Goal: Obtain resource: Obtain resource

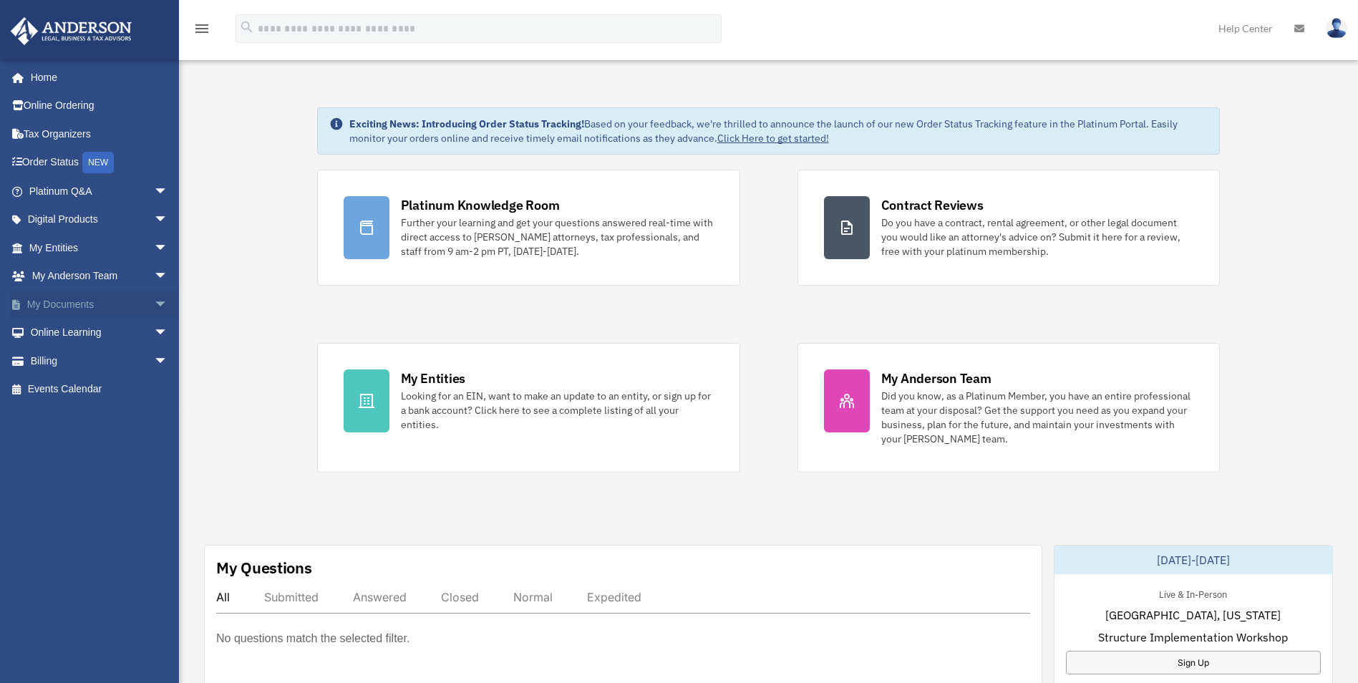
click at [66, 304] on link "My Documents arrow_drop_down" at bounding box center [100, 304] width 180 height 29
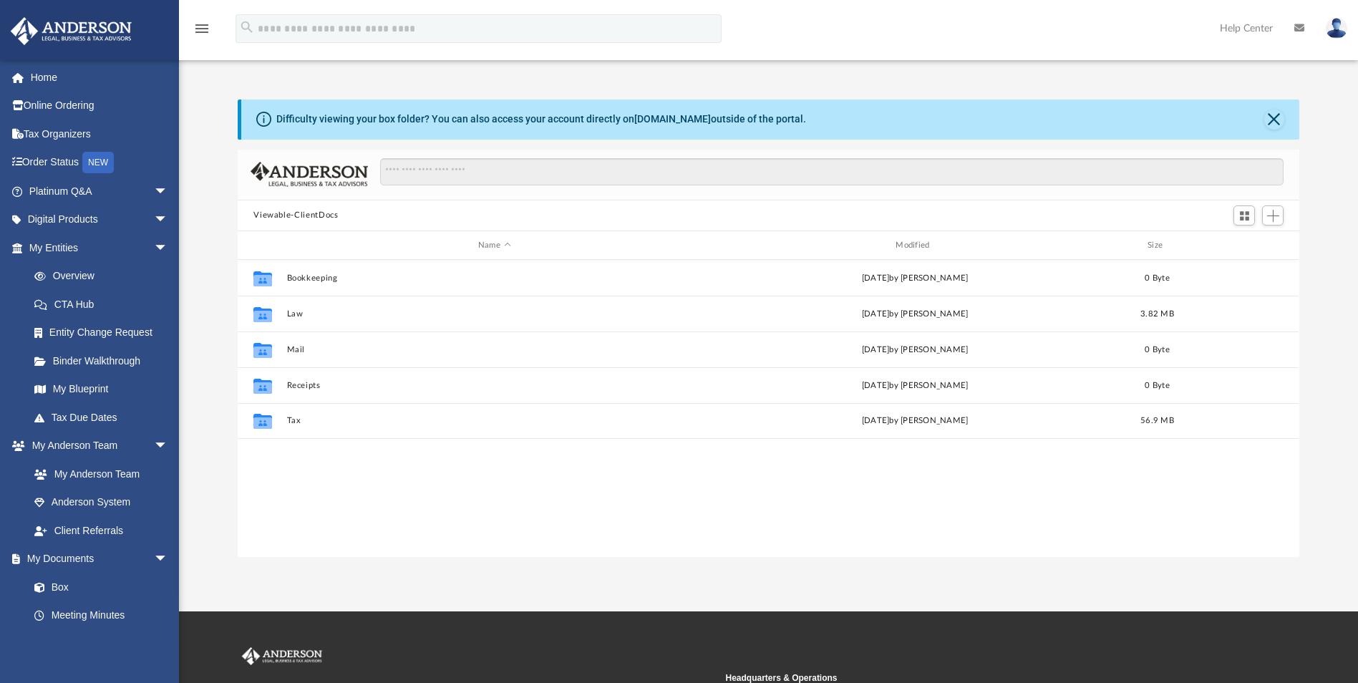
scroll to position [315, 1051]
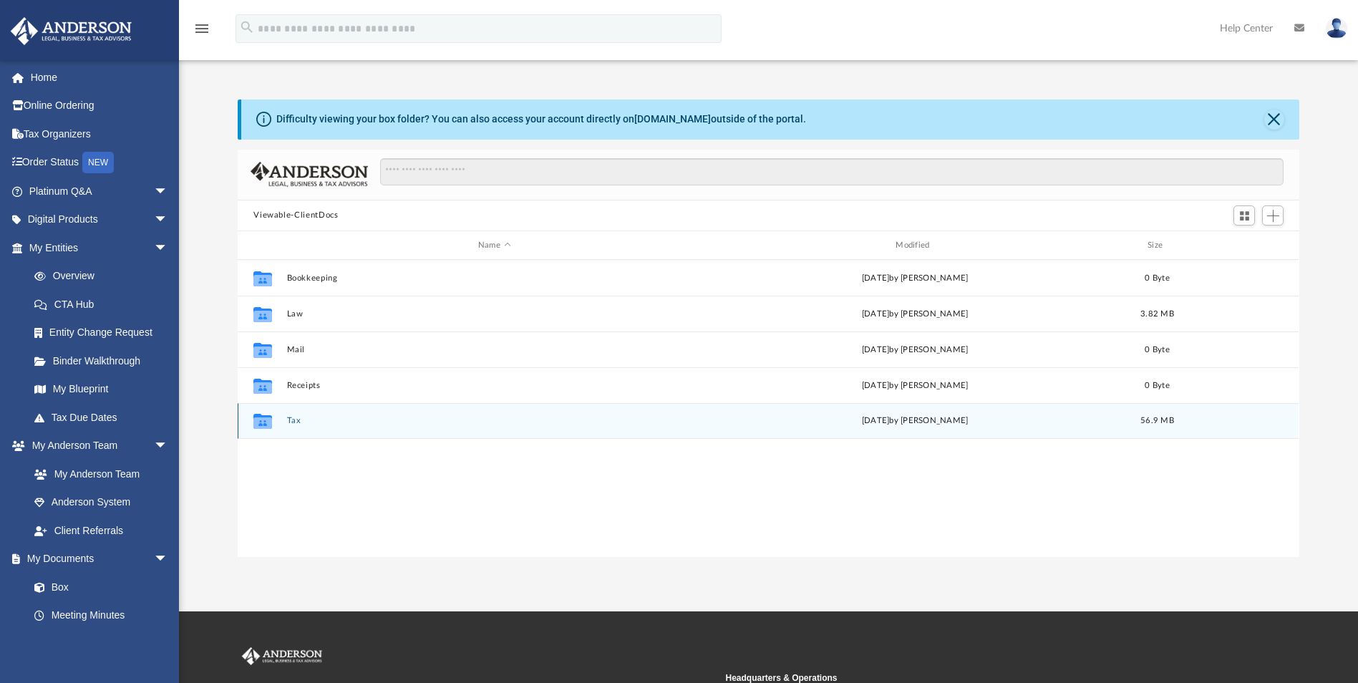
click at [293, 417] on button "Tax" at bounding box center [494, 421] width 415 height 9
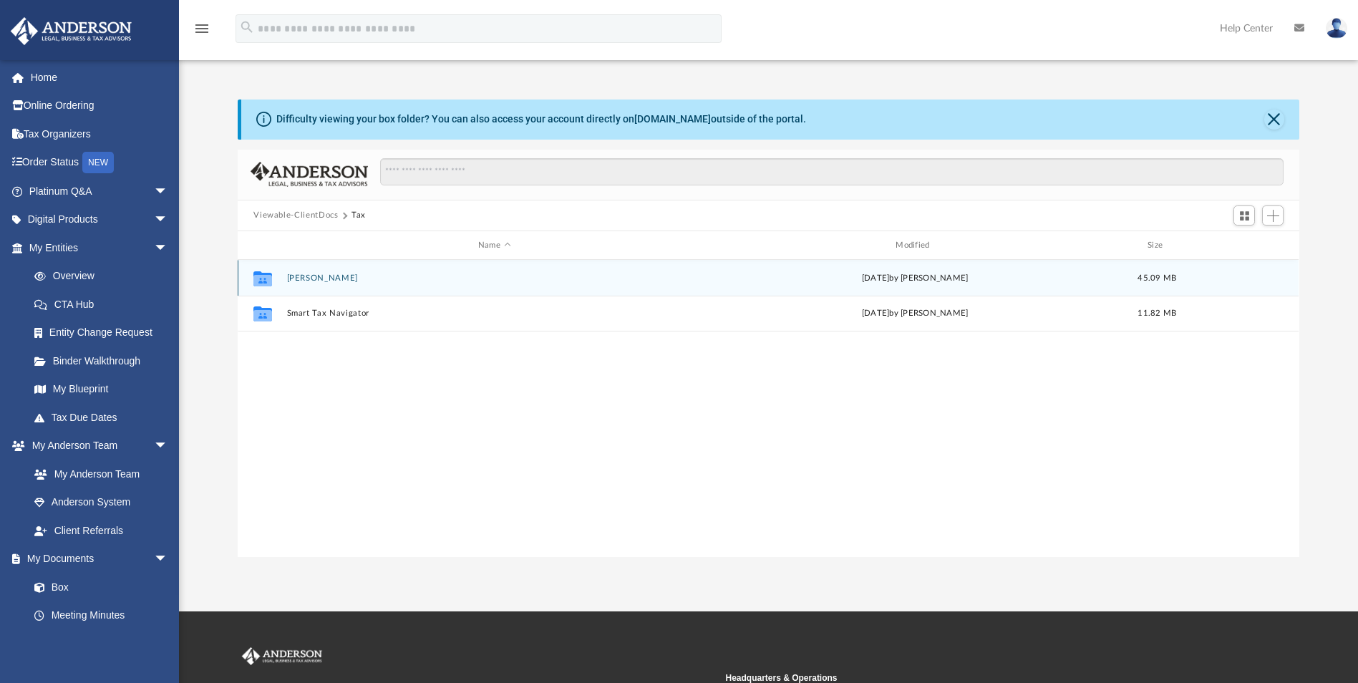
click at [344, 277] on button "Hopkins, Scott" at bounding box center [494, 278] width 415 height 9
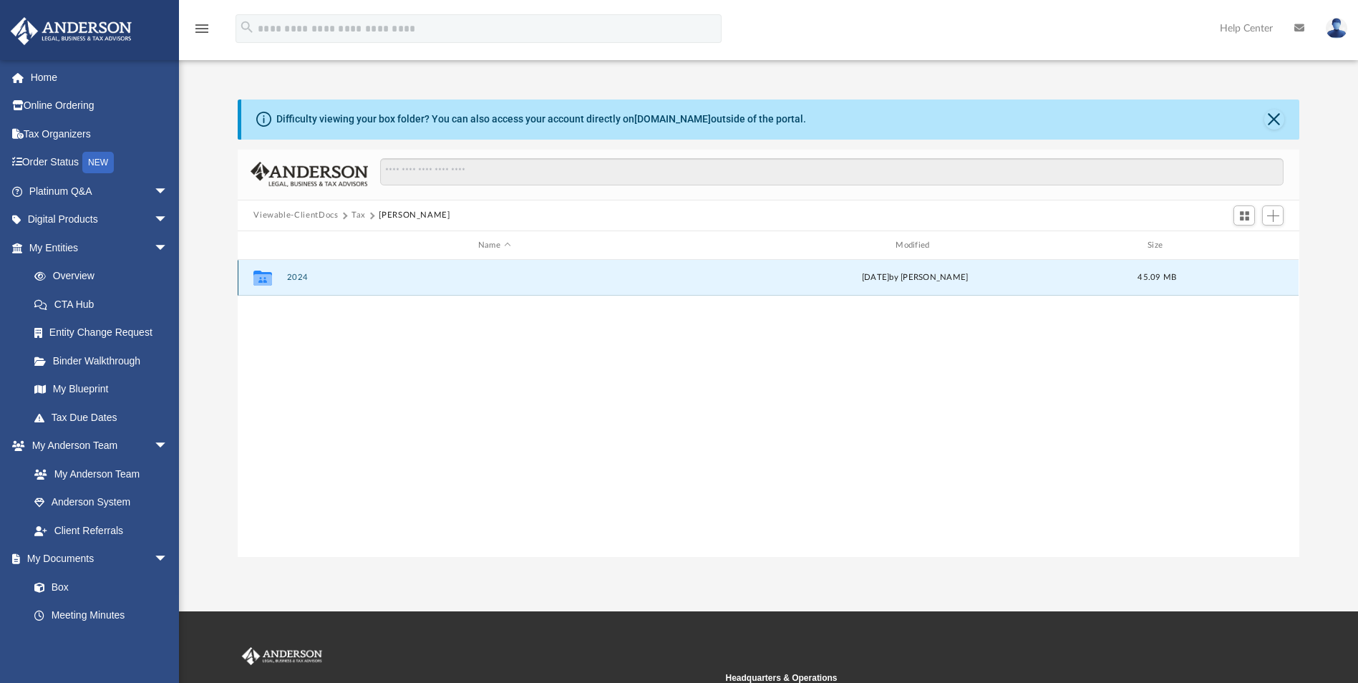
click at [291, 279] on button "2024" at bounding box center [494, 278] width 415 height 9
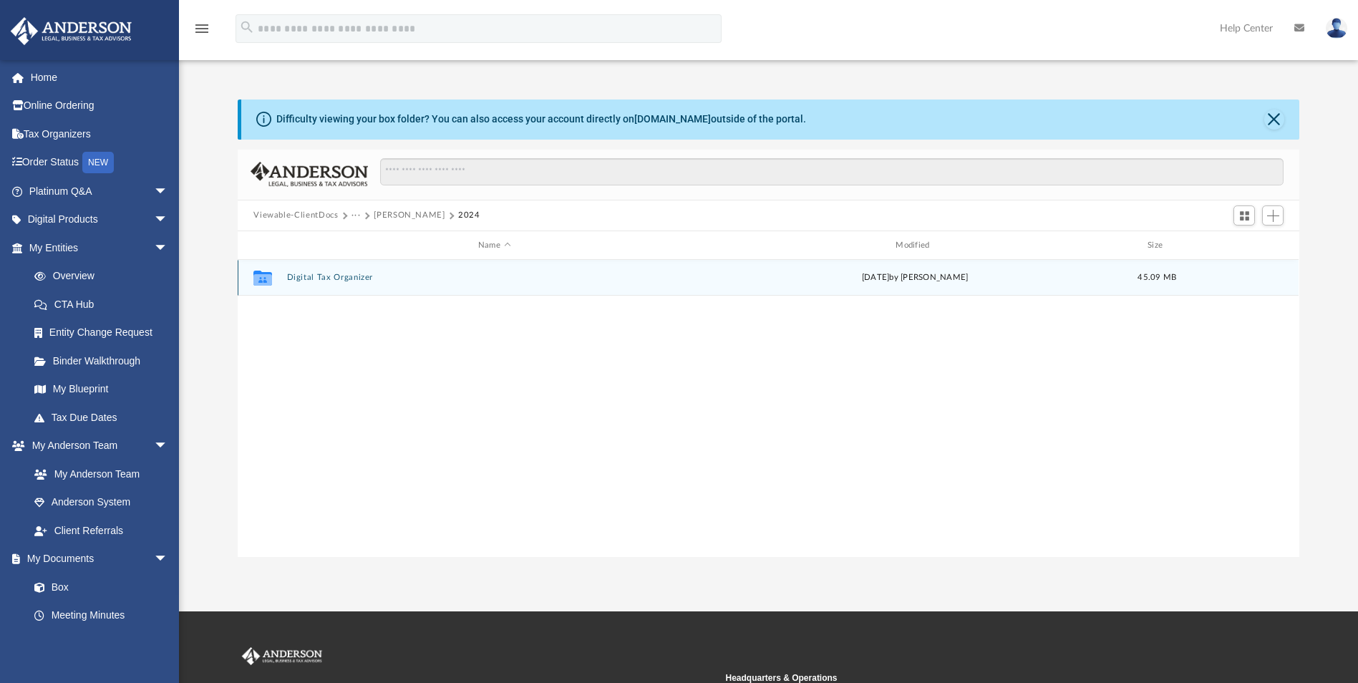
click at [291, 279] on button "Digital Tax Organizer" at bounding box center [494, 278] width 415 height 9
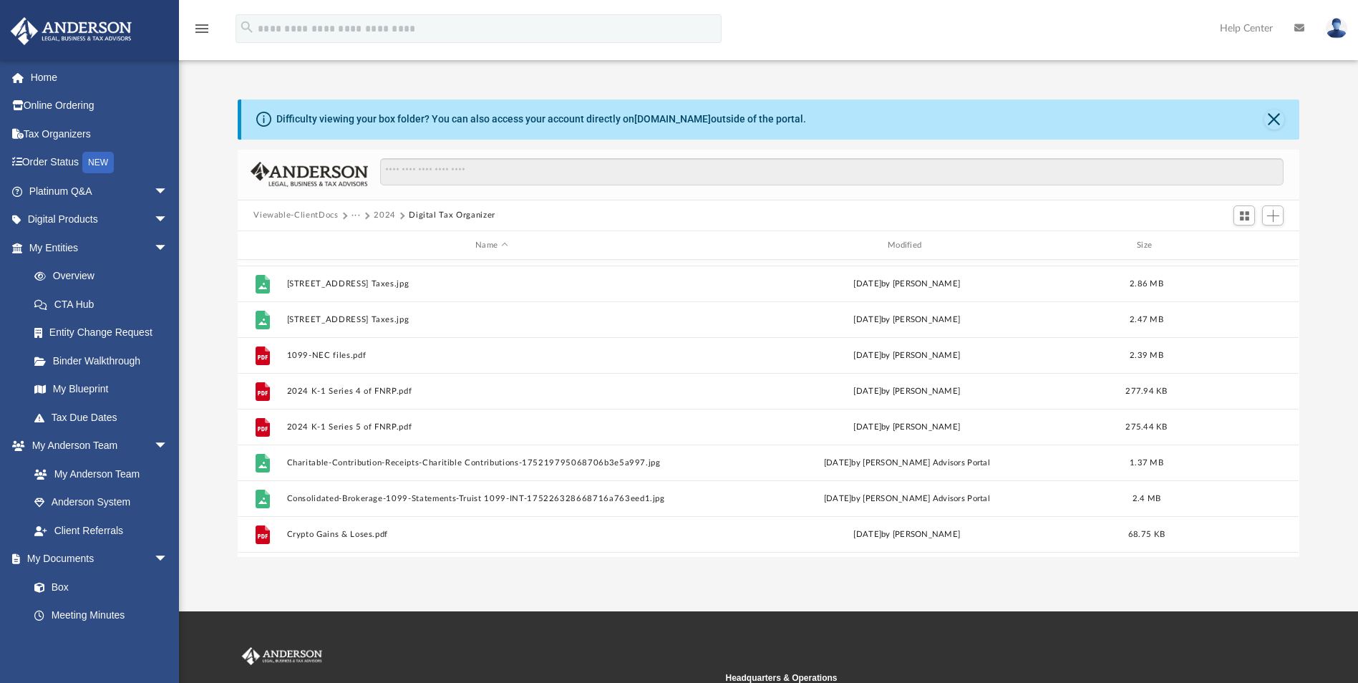
scroll to position [143, 0]
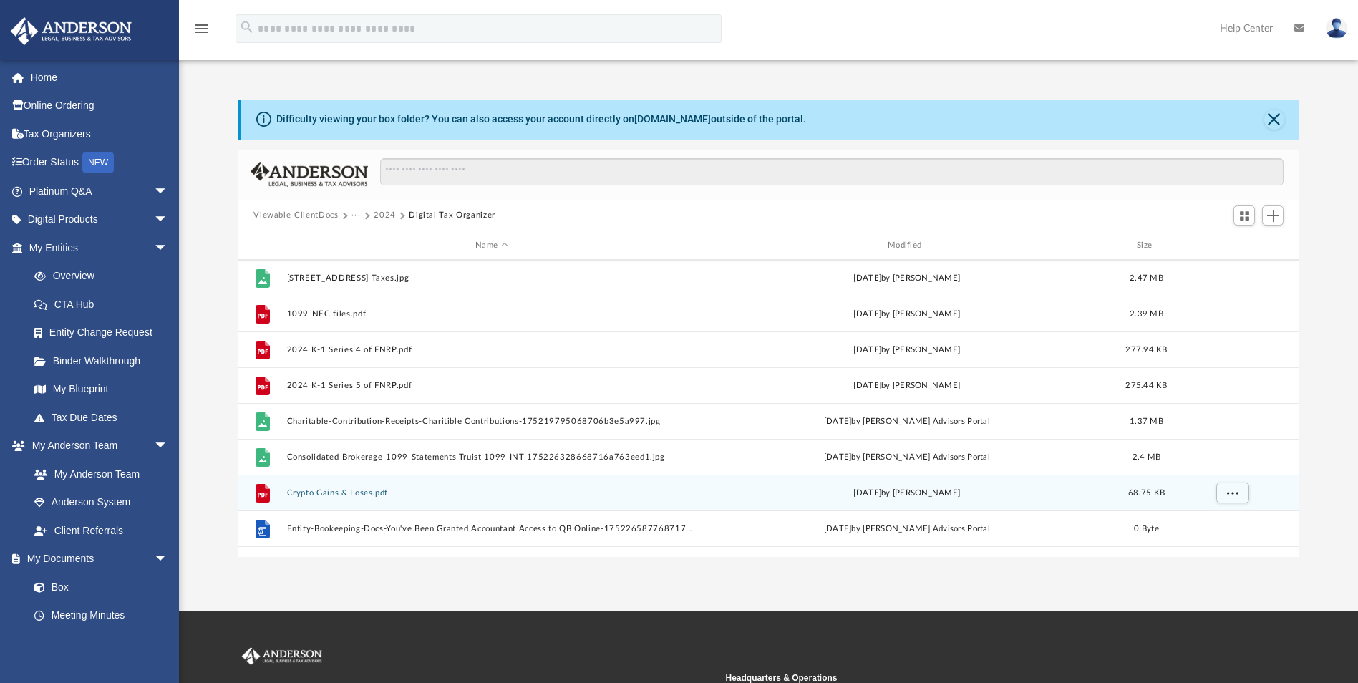
click at [316, 495] on button "Crypto Gains & Loses.pdf" at bounding box center [492, 492] width 410 height 9
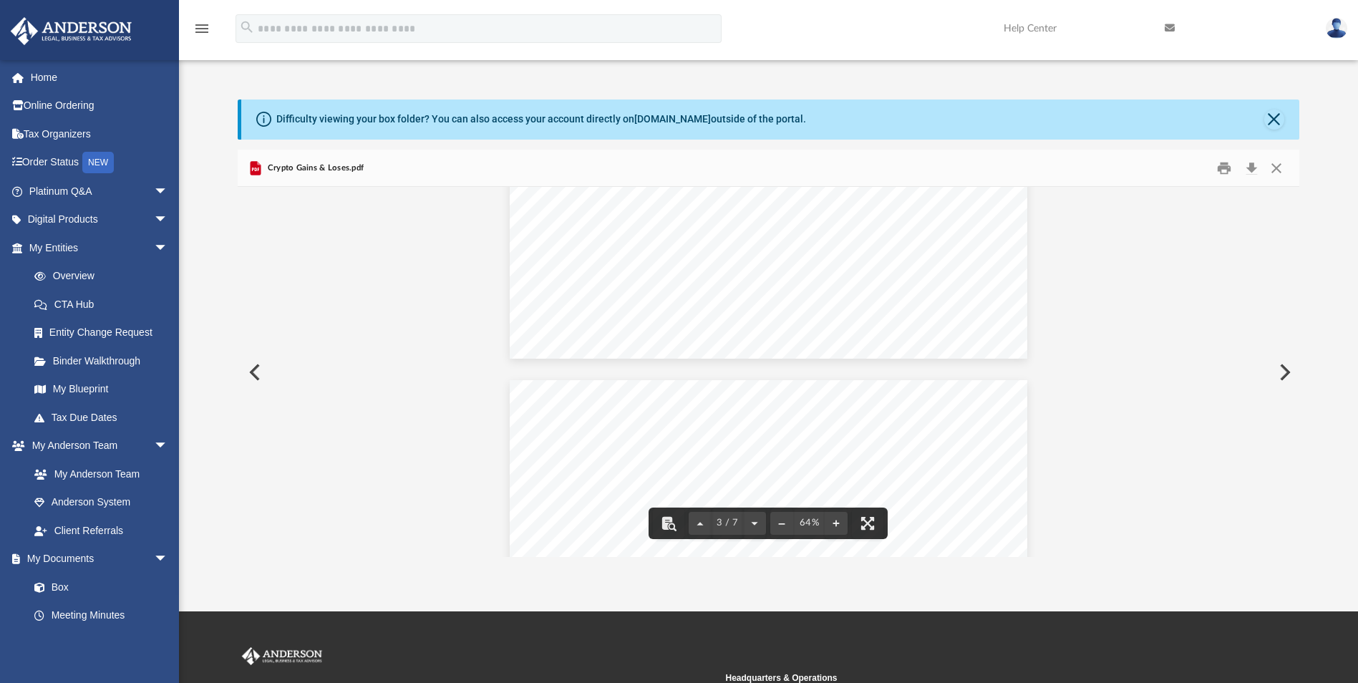
scroll to position [645, 0]
click at [1270, 118] on button "Close" at bounding box center [1275, 120] width 20 height 20
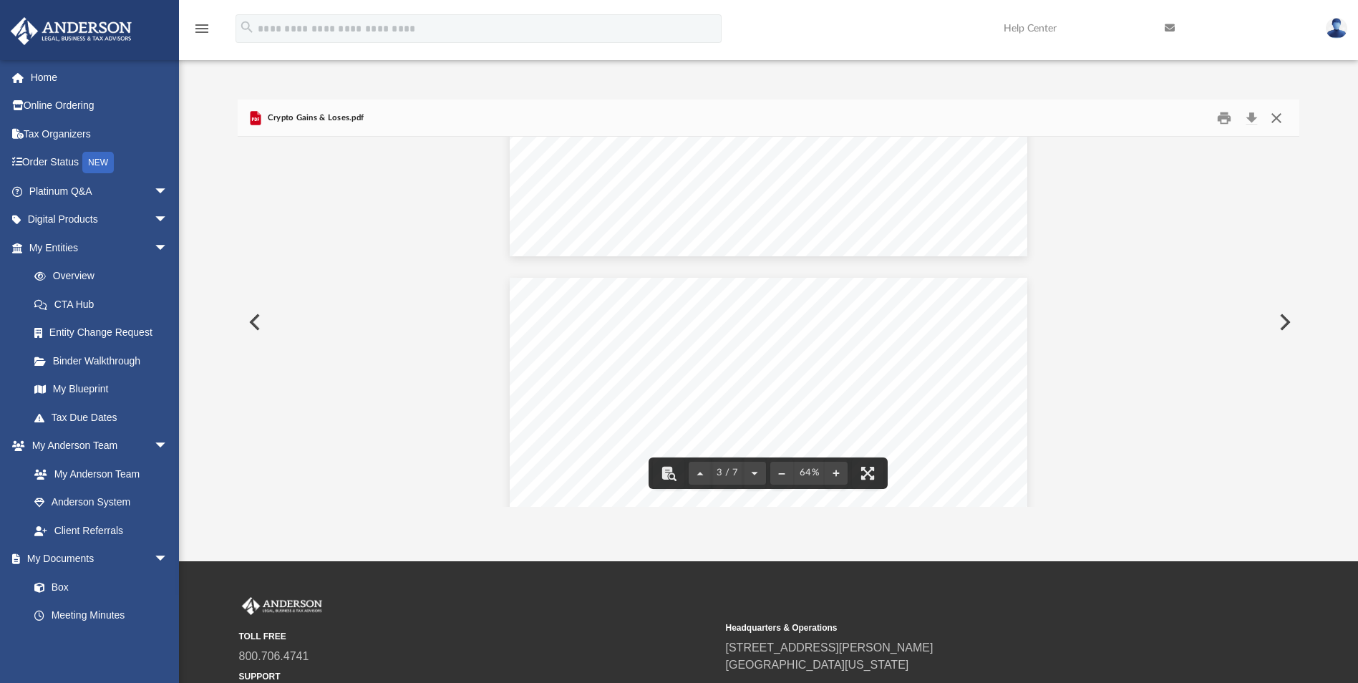
click at [1280, 120] on button "Close" at bounding box center [1277, 118] width 26 height 22
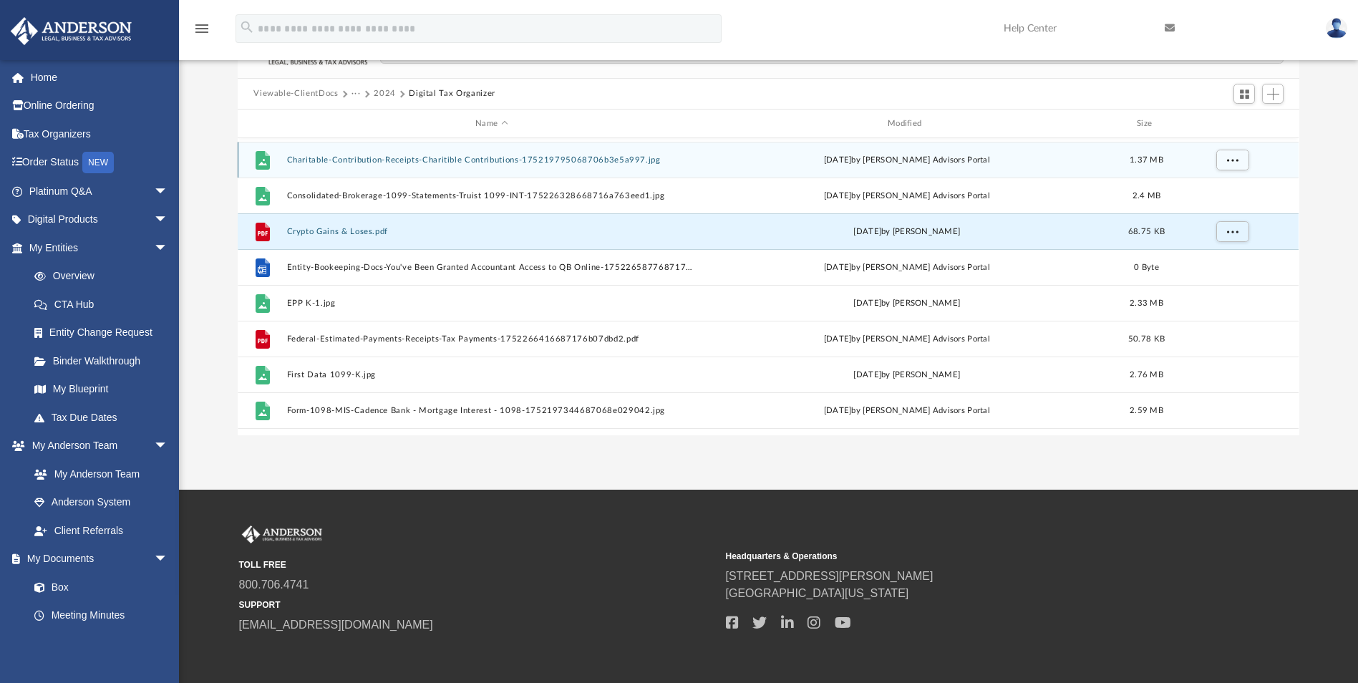
scroll to position [286, 0]
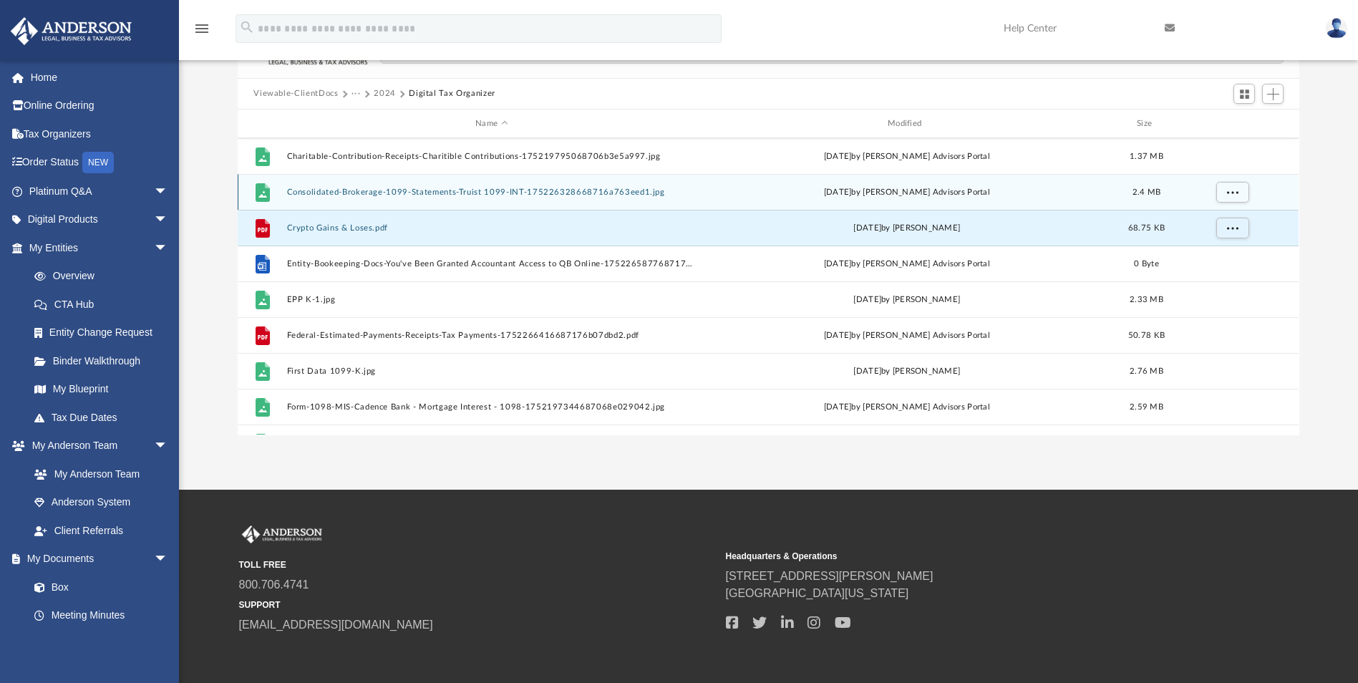
click at [385, 193] on button "Consolidated-Brokerage-1099-Statements-Truist 1099-INT-175226328668716a763eed1.…" at bounding box center [492, 192] width 410 height 9
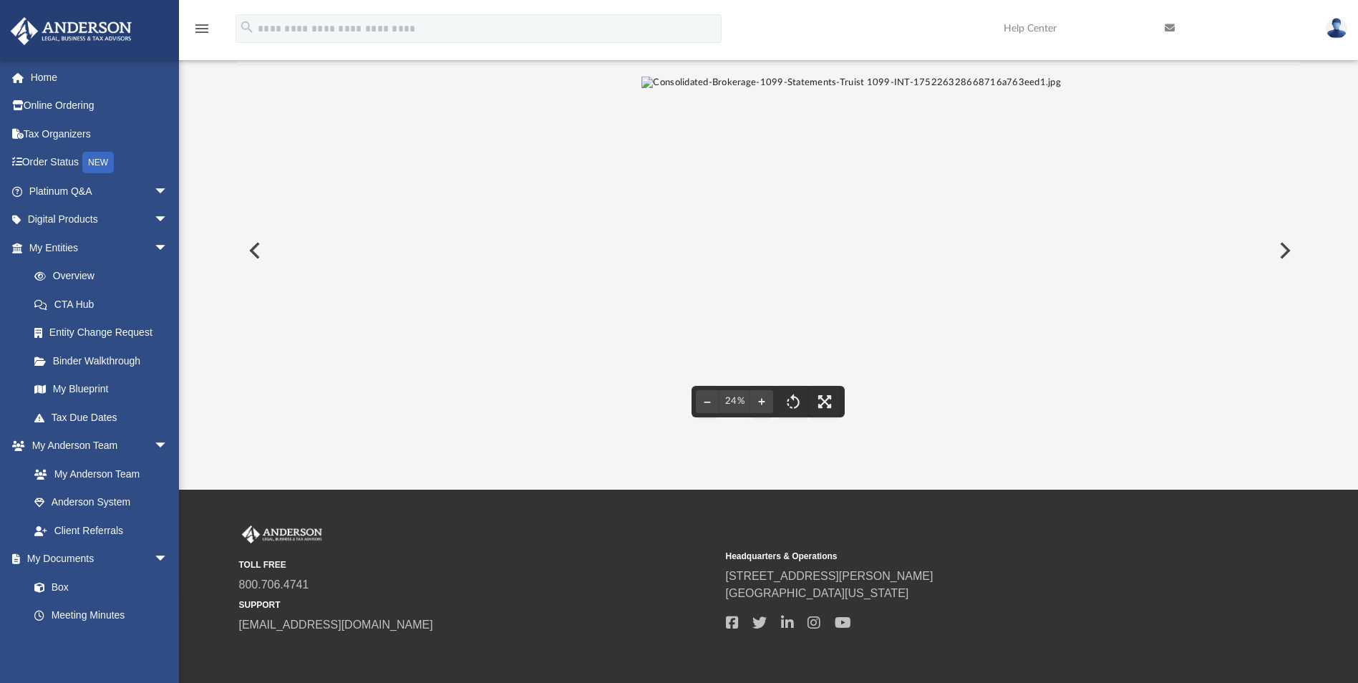
click at [589, 228] on div "File preview" at bounding box center [768, 250] width 1061 height 370
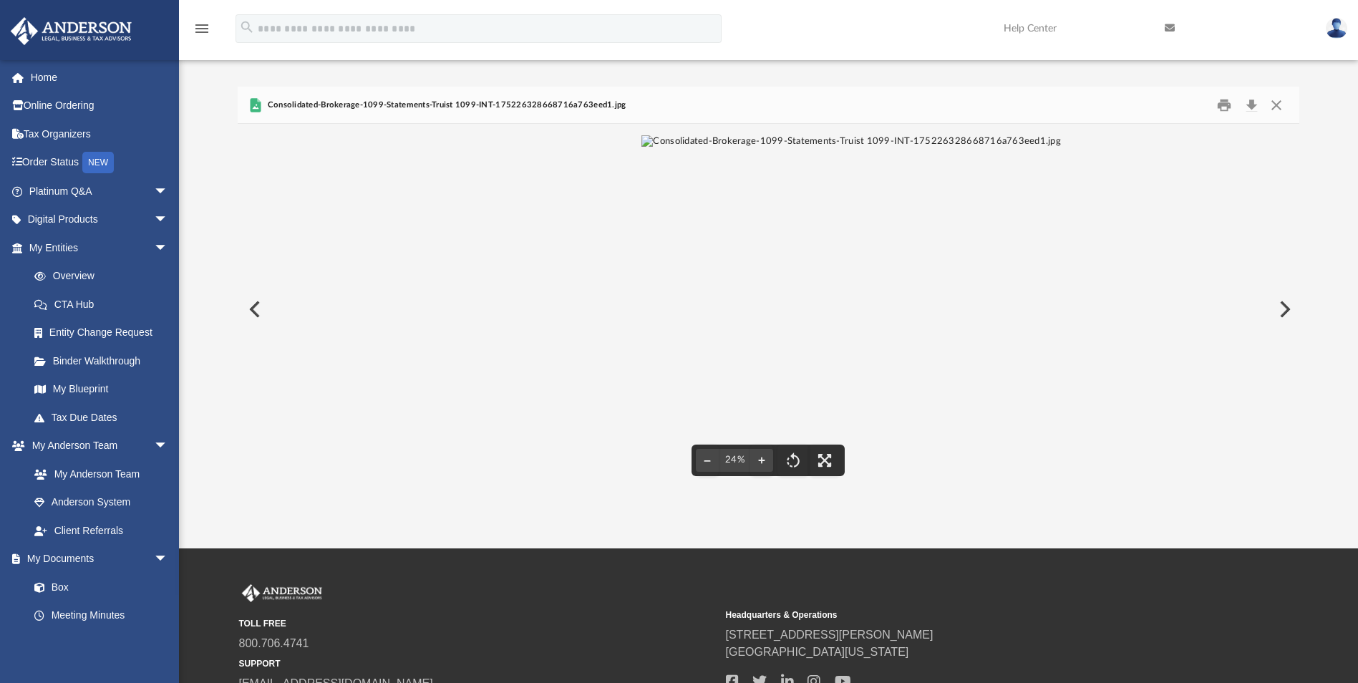
scroll to position [0, 0]
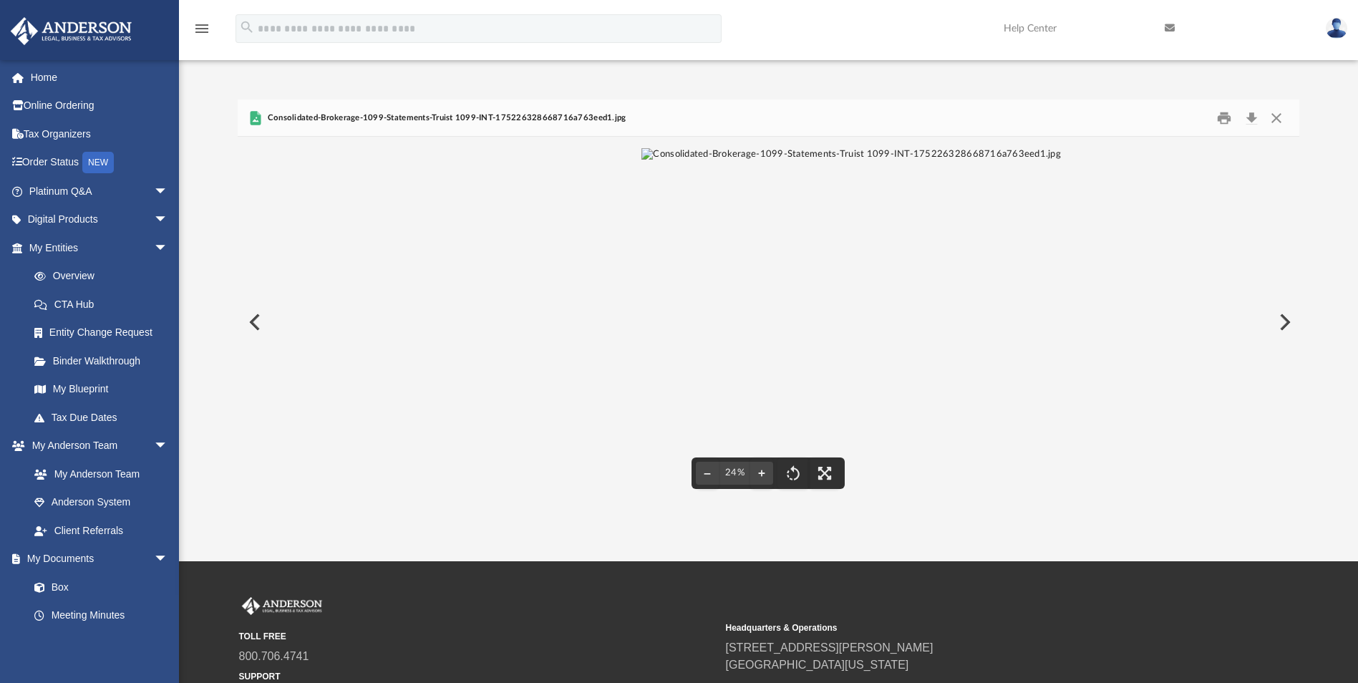
click at [1284, 317] on button "Preview" at bounding box center [1284, 322] width 32 height 40
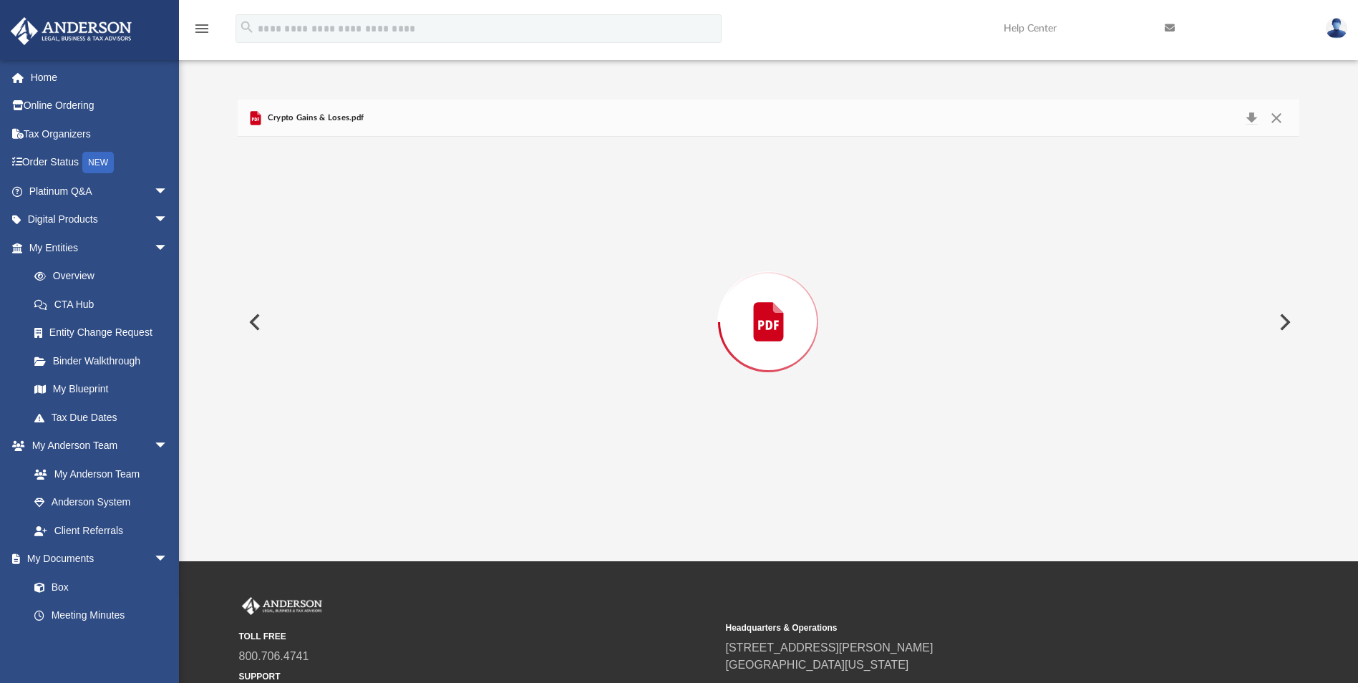
scroll to position [775, 0]
click at [1284, 317] on button "Preview" at bounding box center [1284, 322] width 32 height 40
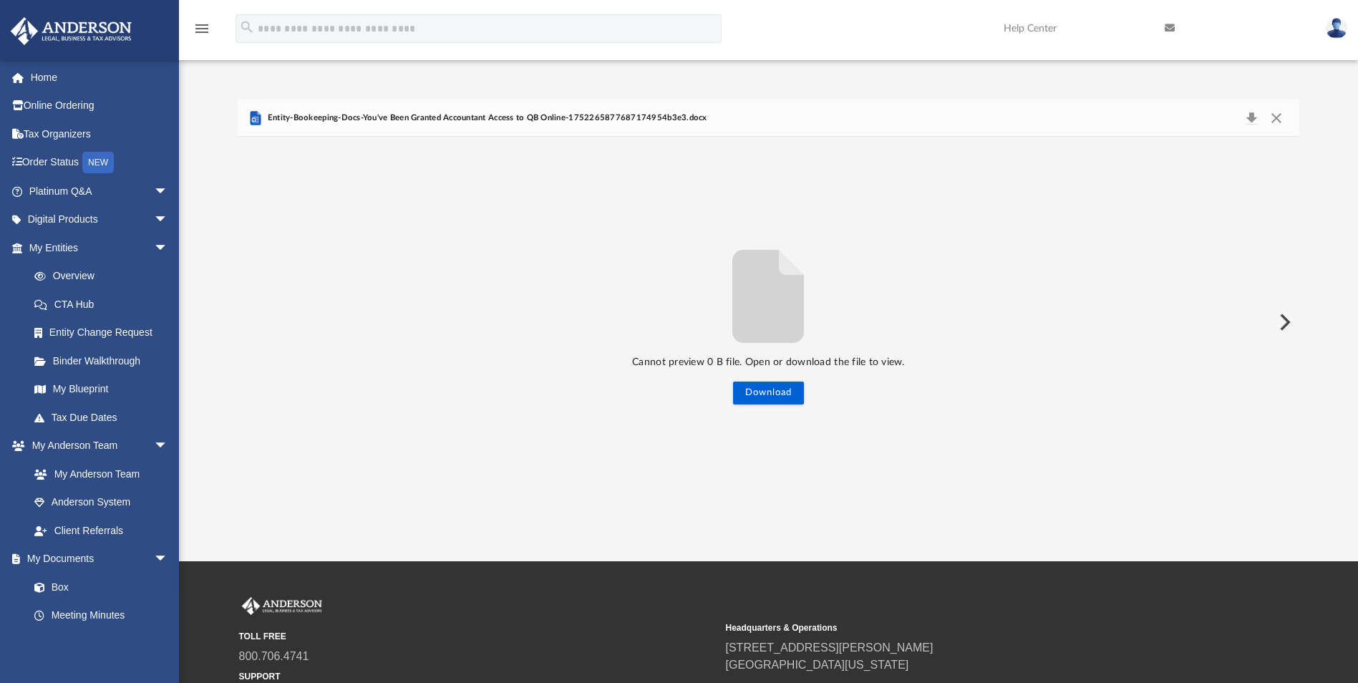
click at [1284, 317] on button "Preview" at bounding box center [1284, 322] width 32 height 40
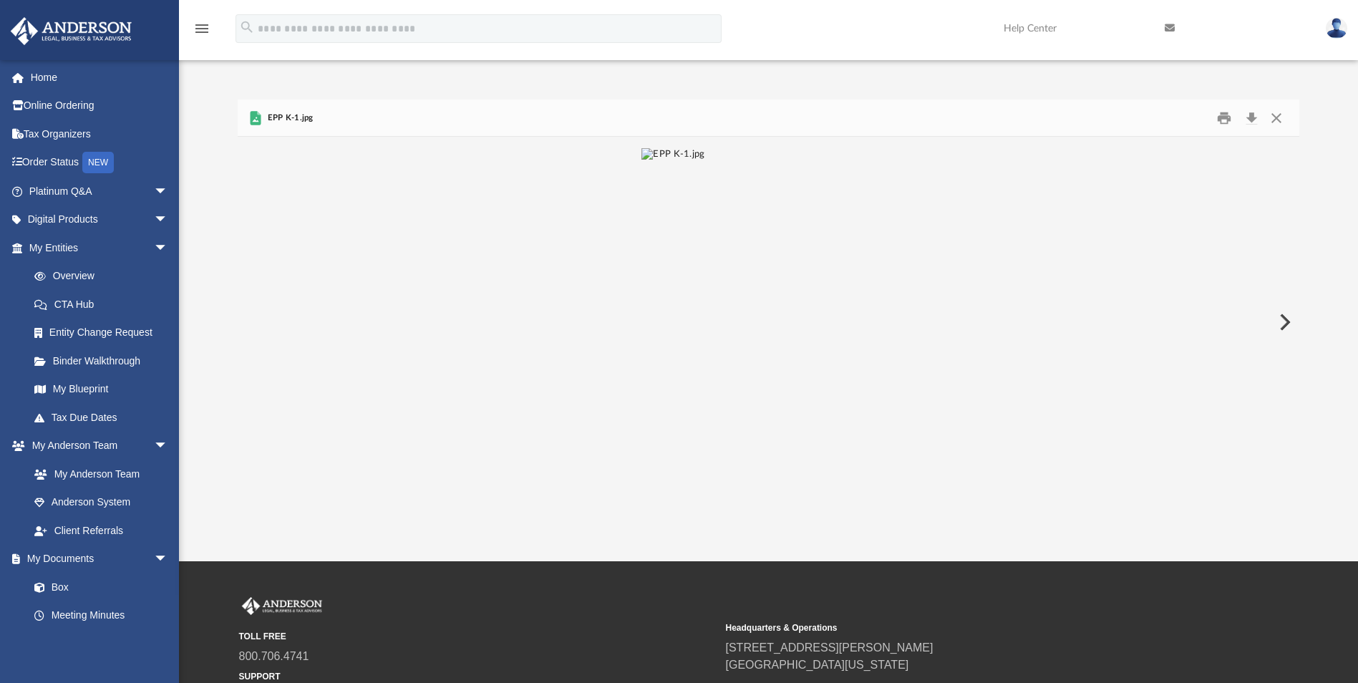
click at [1284, 317] on button "Preview" at bounding box center [1284, 322] width 32 height 40
click at [1288, 320] on button "Preview" at bounding box center [1284, 322] width 32 height 40
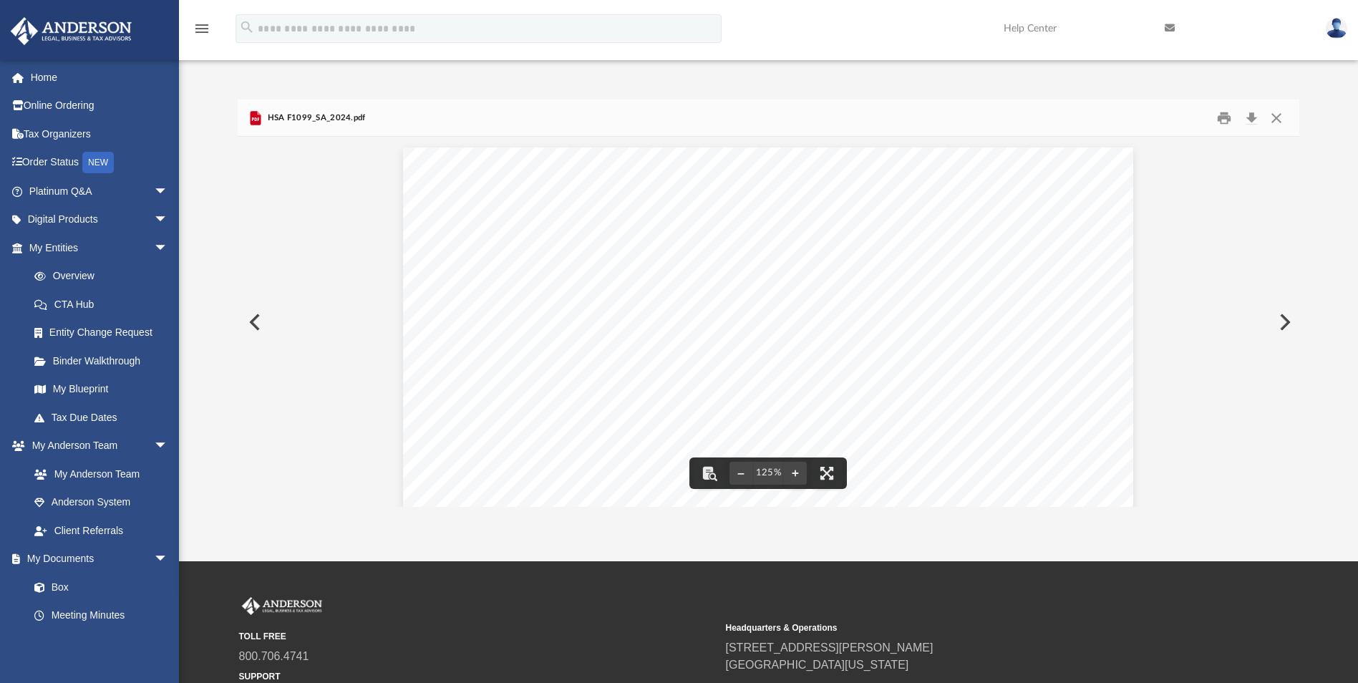
click at [256, 322] on button "Preview" at bounding box center [254, 322] width 32 height 40
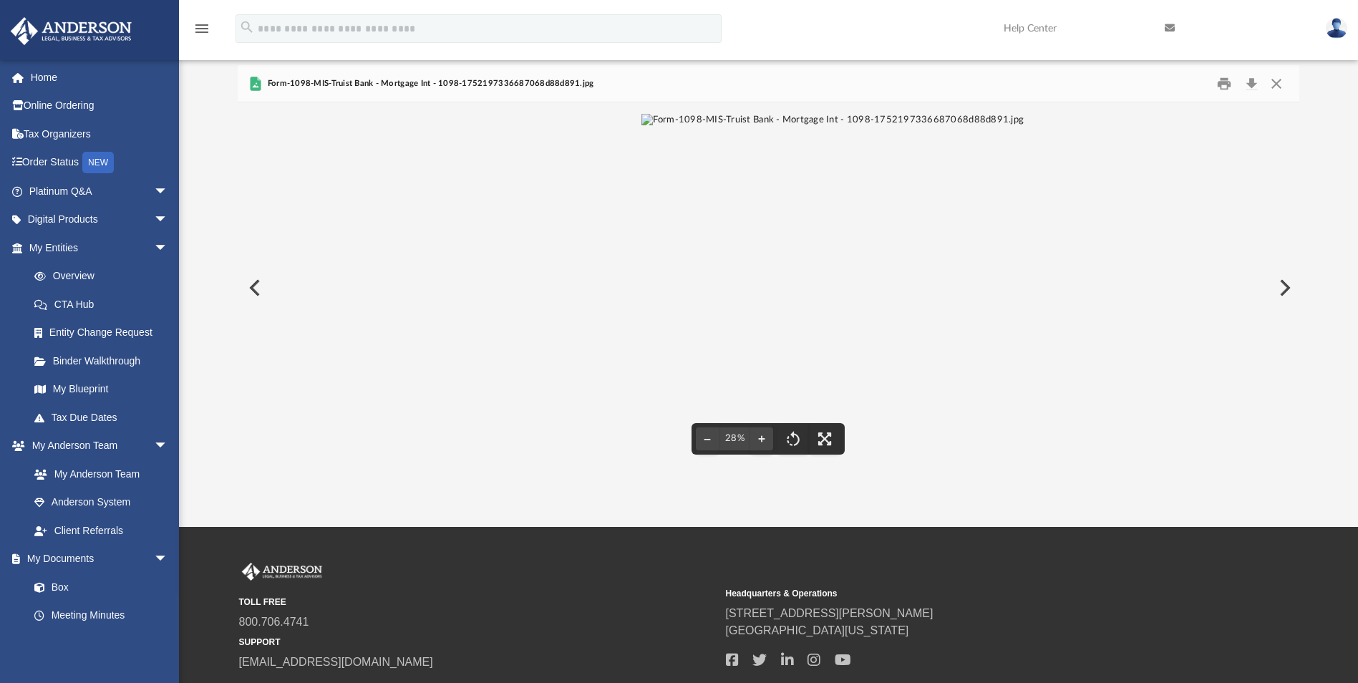
scroll to position [0, 0]
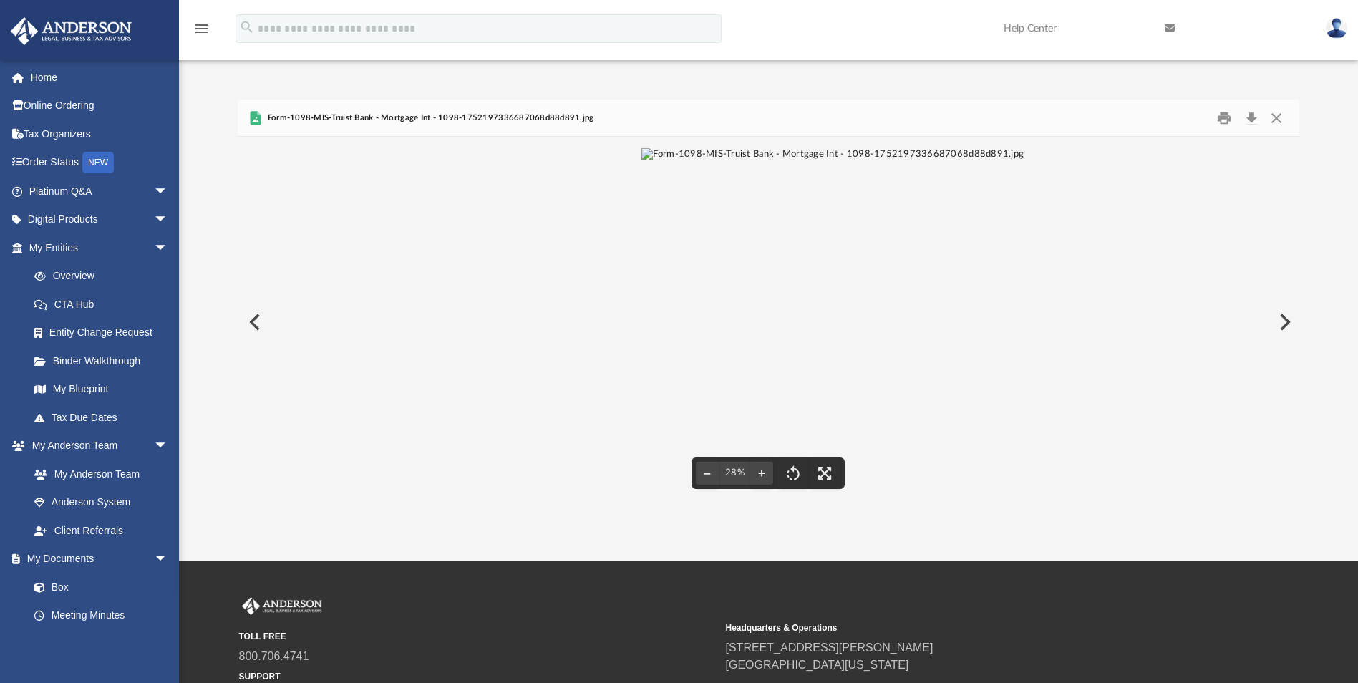
click at [1284, 320] on button "Preview" at bounding box center [1284, 322] width 32 height 40
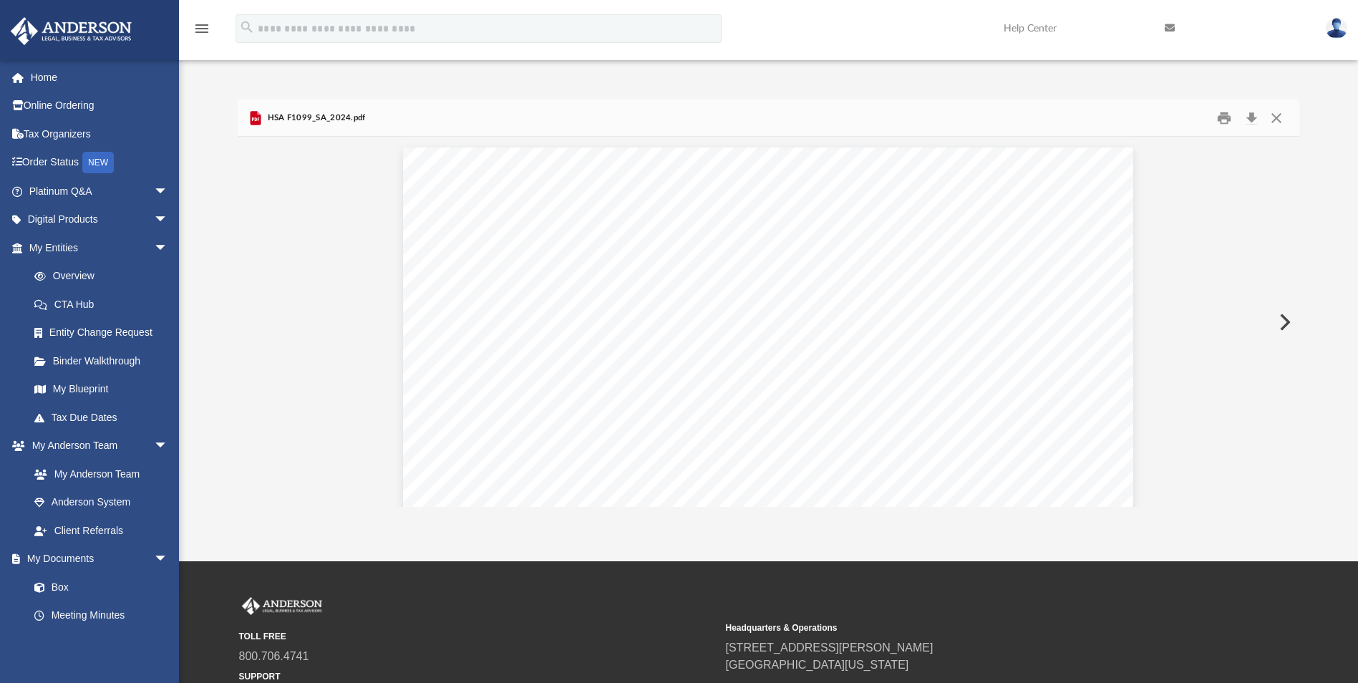
click at [1286, 319] on button "Preview" at bounding box center [1284, 322] width 32 height 40
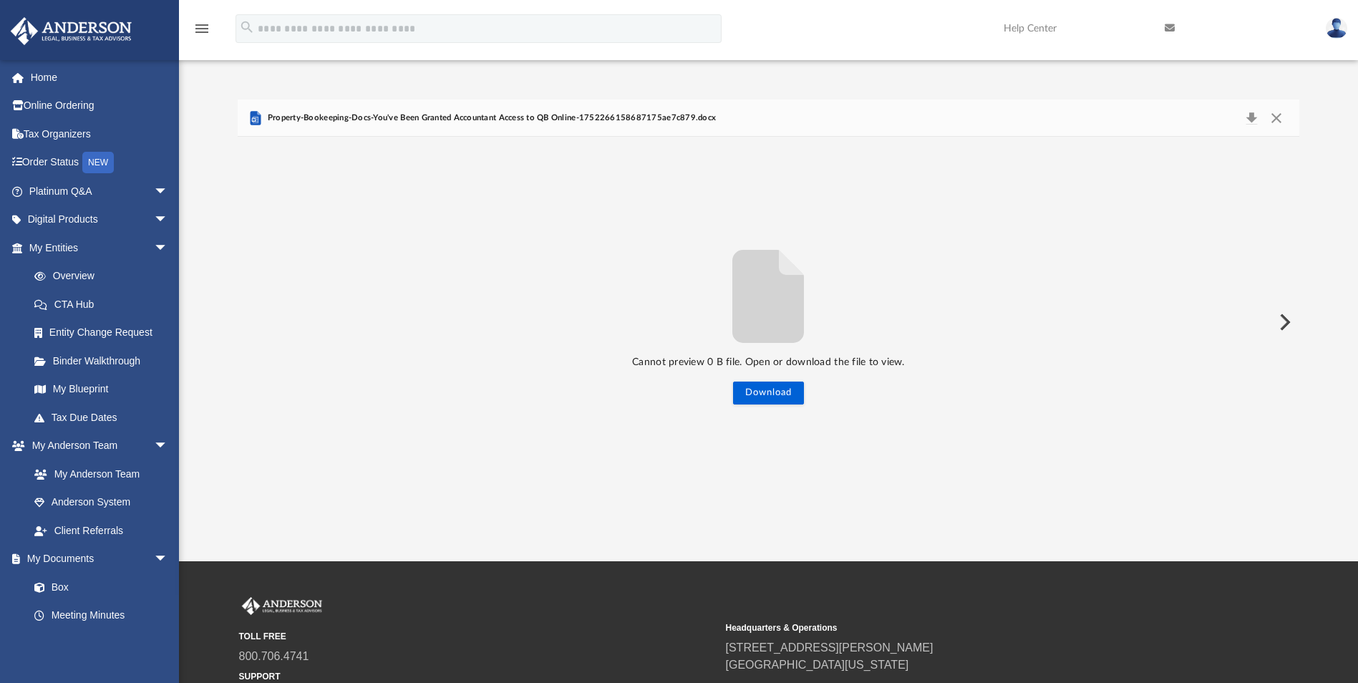
click at [1286, 319] on button "Preview" at bounding box center [1284, 322] width 32 height 40
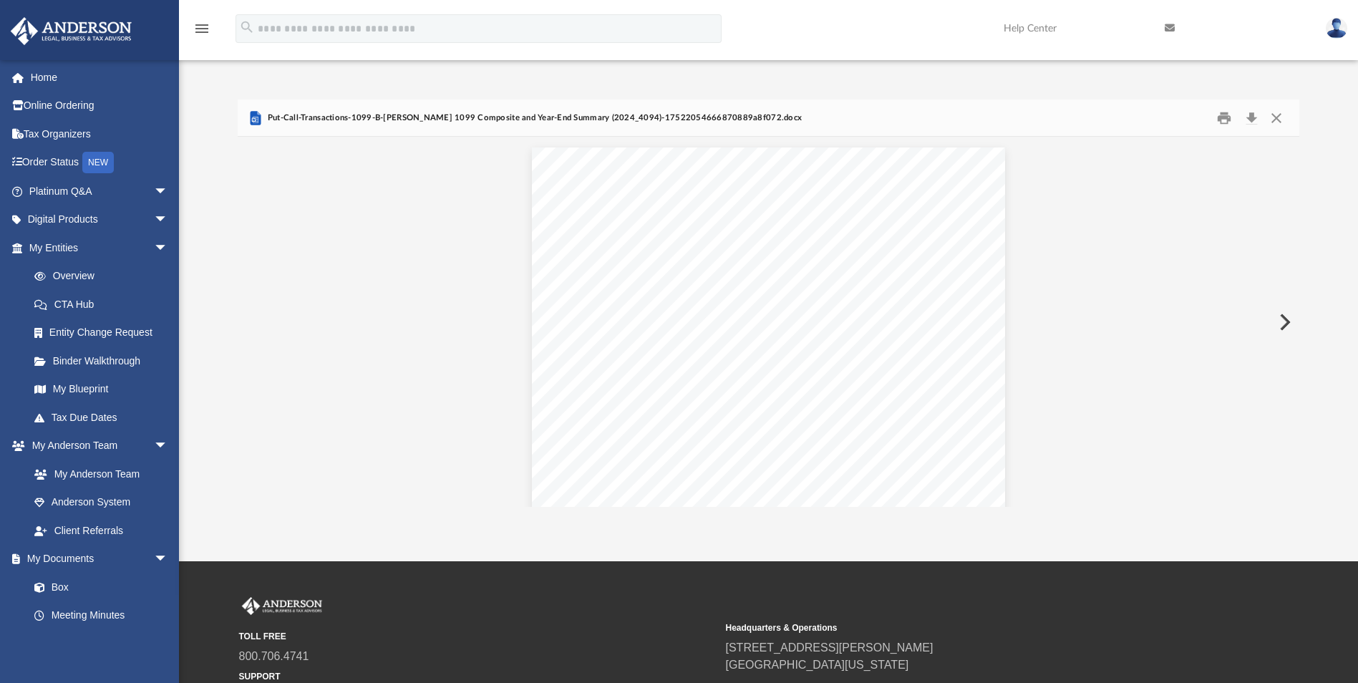
click at [1286, 319] on button "Preview" at bounding box center [1284, 322] width 32 height 40
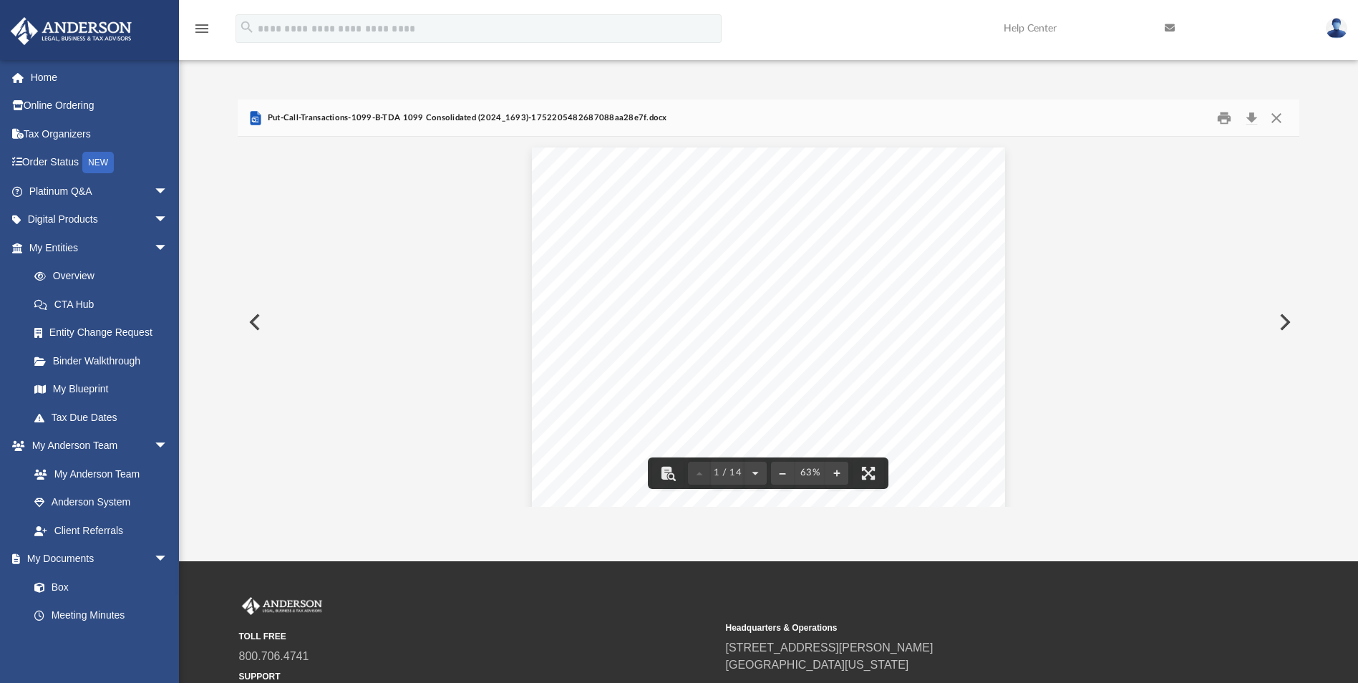
click at [1281, 318] on button "Preview" at bounding box center [1284, 322] width 32 height 40
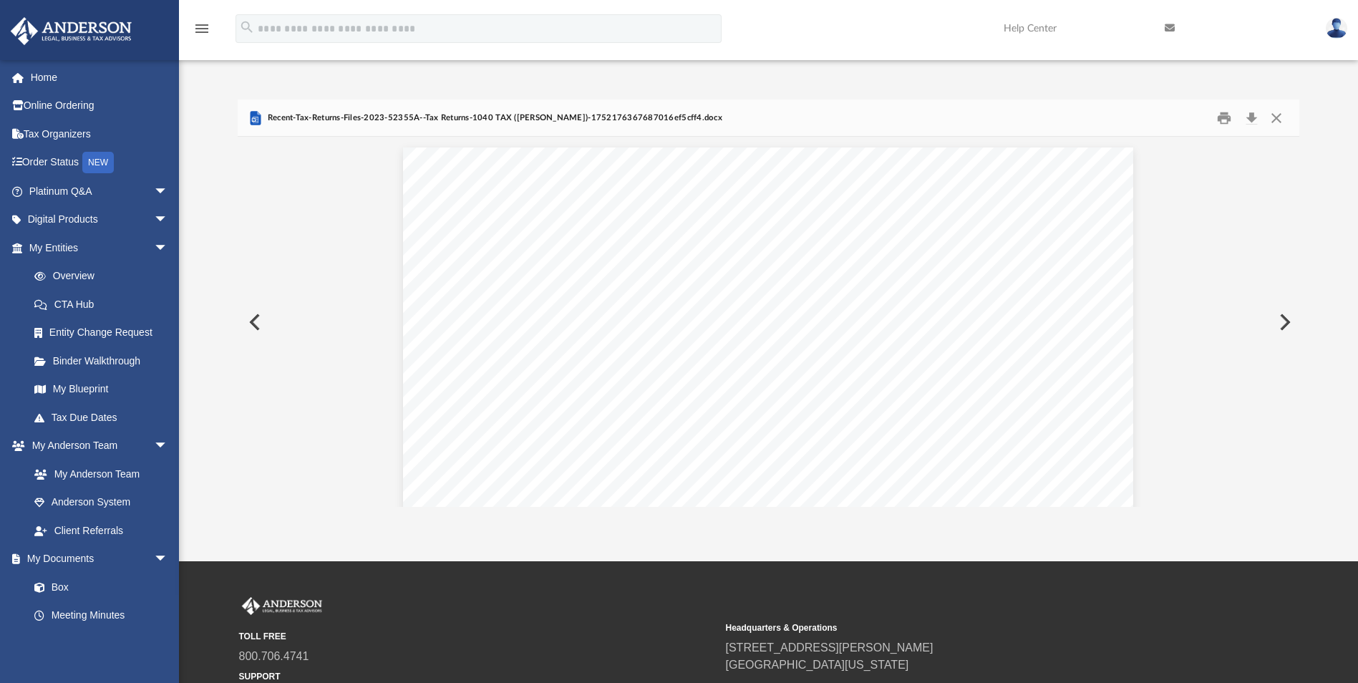
click at [1282, 318] on button "Preview" at bounding box center [1284, 322] width 32 height 40
click at [1286, 317] on button "Preview" at bounding box center [1284, 322] width 32 height 40
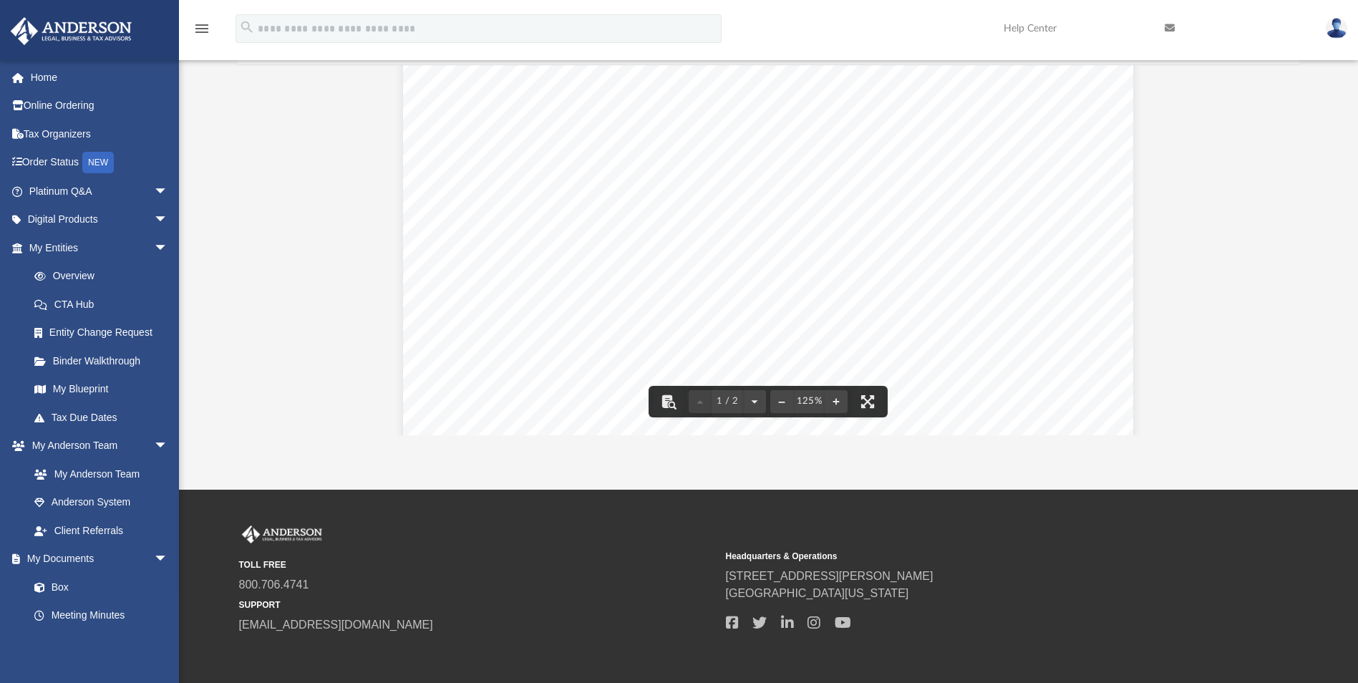
scroll to position [501, 0]
click at [1283, 248] on button "Preview" at bounding box center [1284, 251] width 32 height 40
click at [1284, 244] on button "Preview" at bounding box center [1284, 251] width 32 height 40
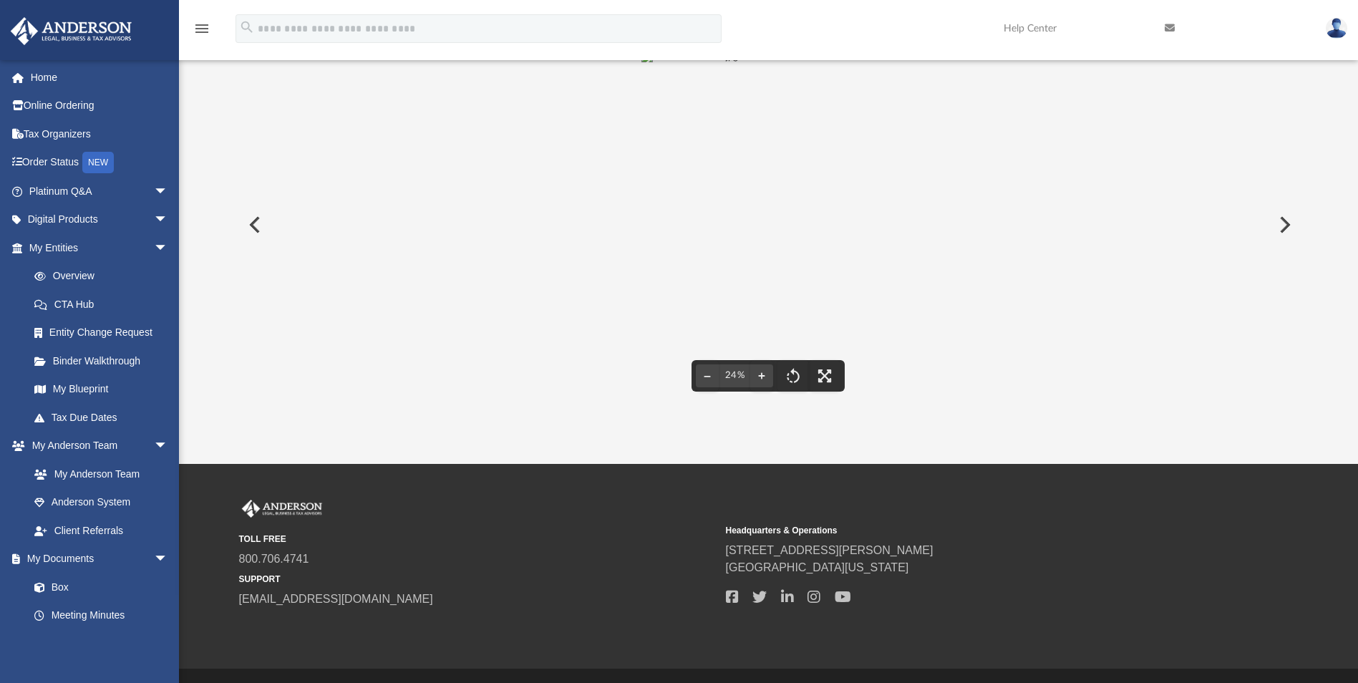
scroll to position [62, 0]
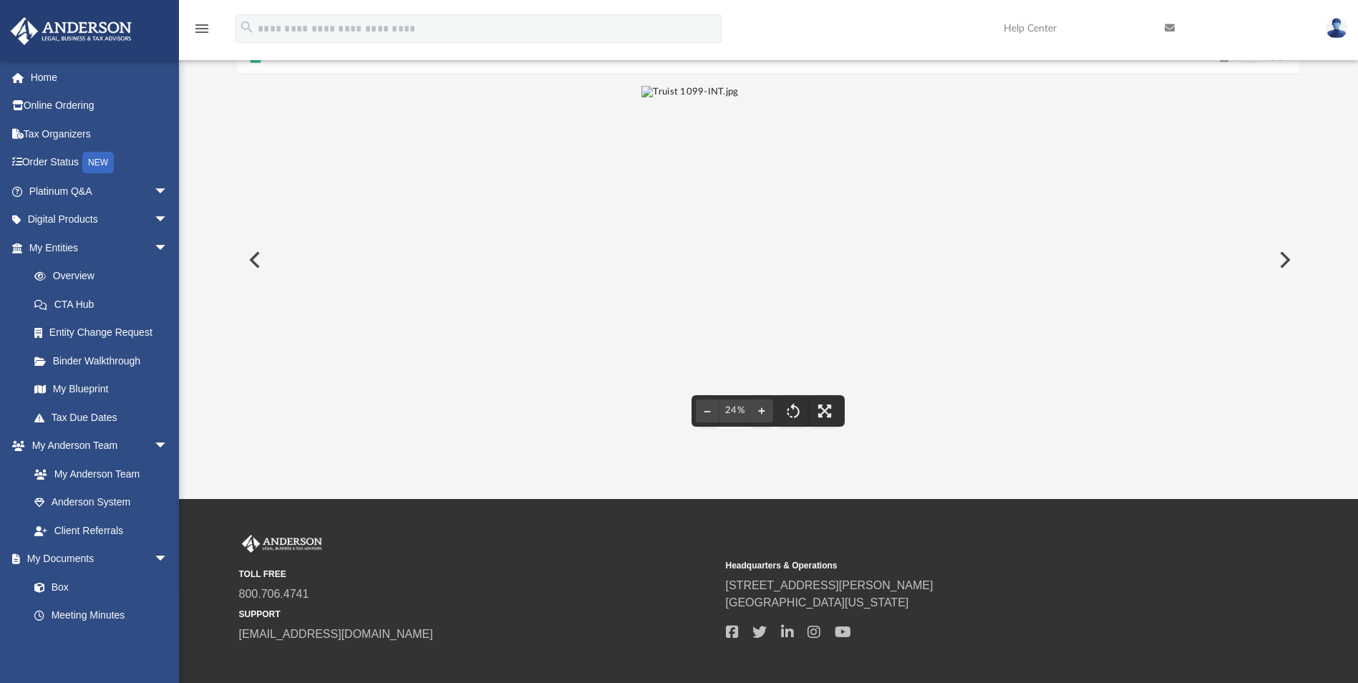
click at [1283, 259] on button "Preview" at bounding box center [1284, 260] width 32 height 40
click at [1282, 256] on button "Preview" at bounding box center [1284, 260] width 32 height 40
click at [1278, 257] on button "Preview" at bounding box center [1284, 260] width 32 height 40
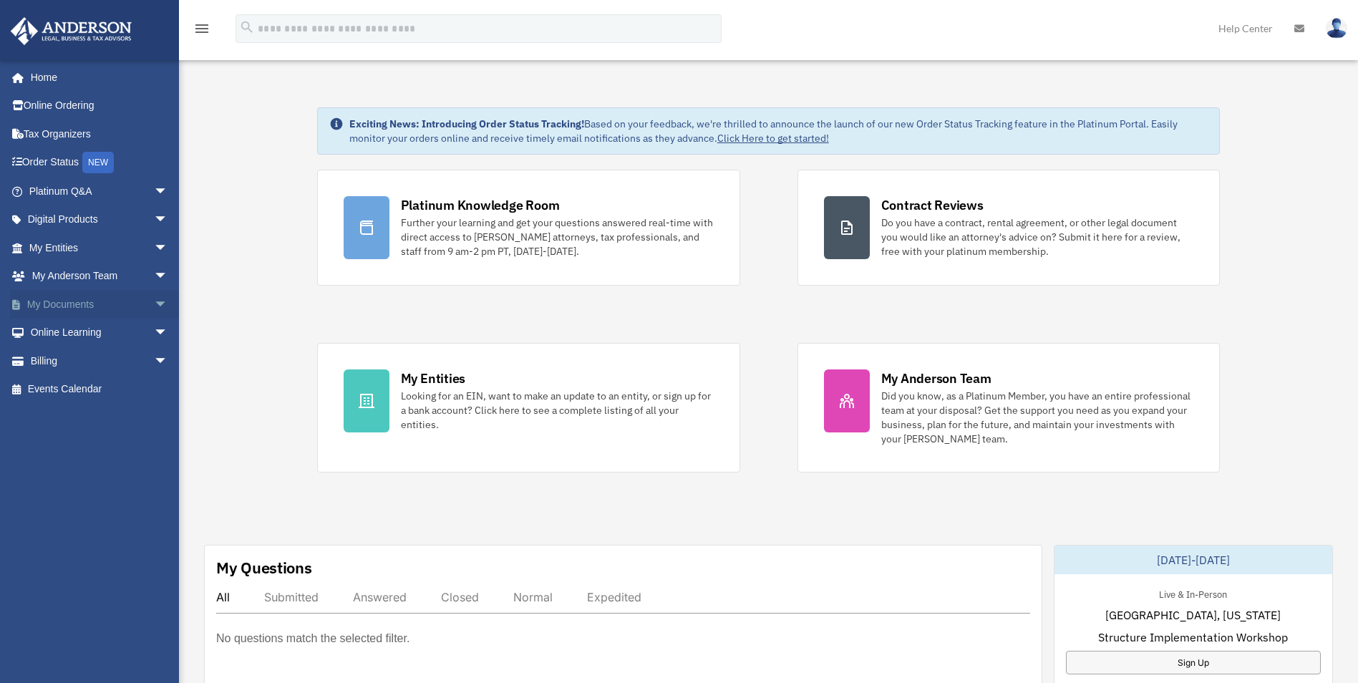
click at [55, 302] on link "My Documents arrow_drop_down" at bounding box center [100, 304] width 180 height 29
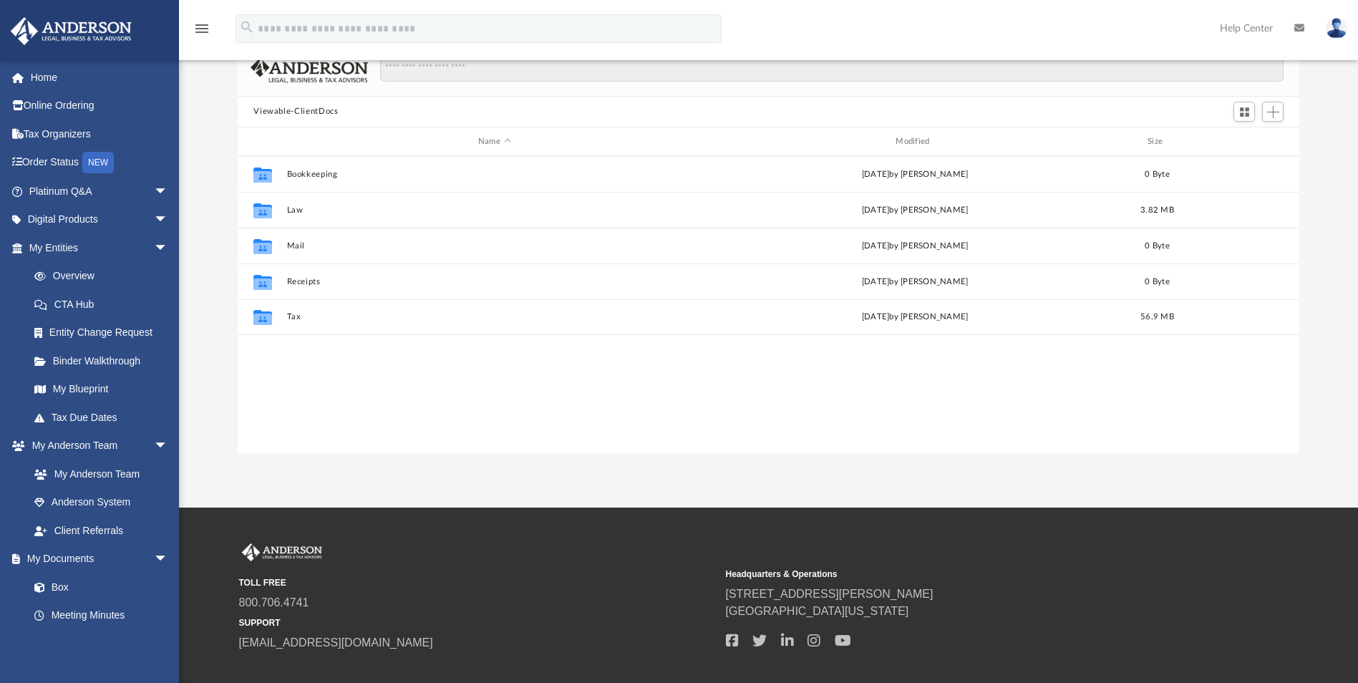
scroll to position [143, 0]
